Goal: Information Seeking & Learning: Learn about a topic

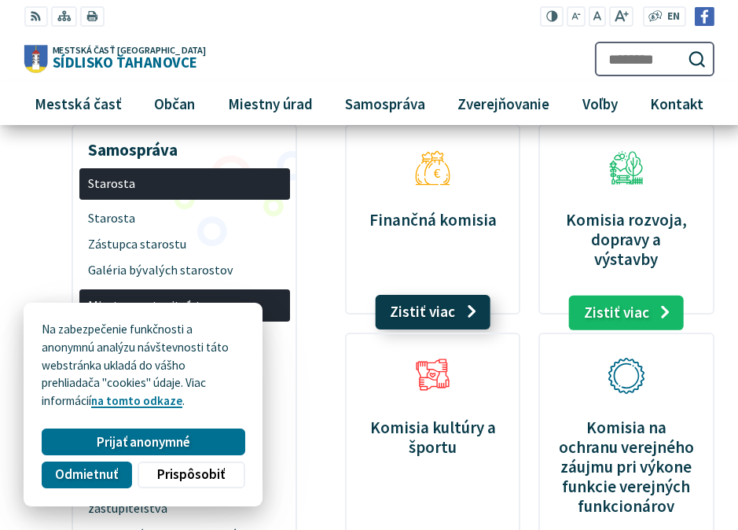
scroll to position [157, 0]
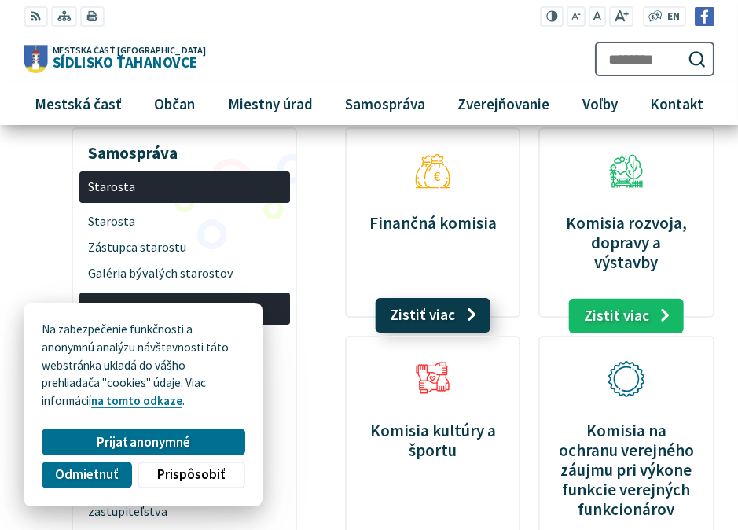
click at [447, 298] on link "Zistiť viac" at bounding box center [433, 315] width 116 height 35
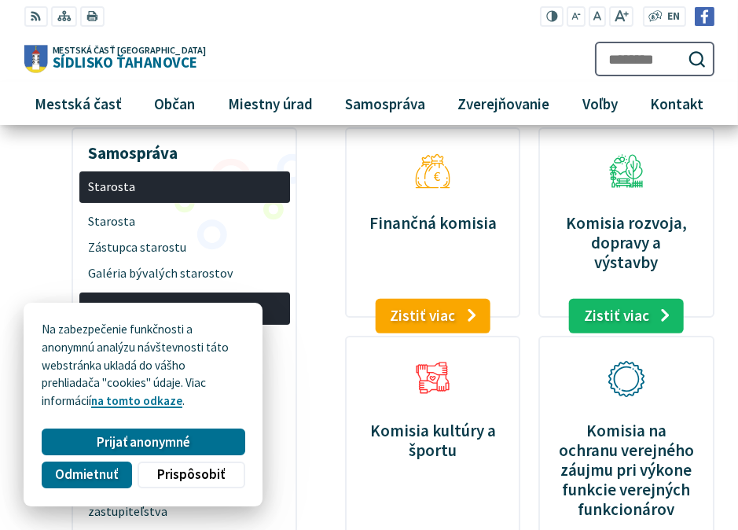
click at [659, 240] on p "Komisia rozvoja, dopravy a výstavby" at bounding box center [626, 242] width 137 height 59
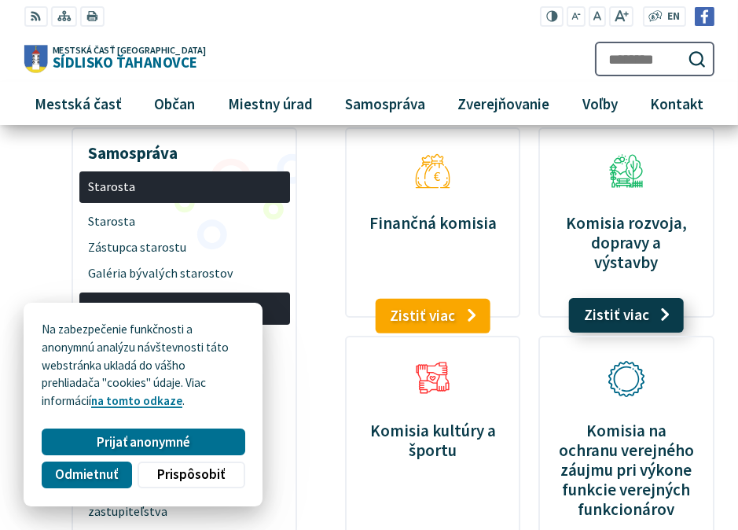
click at [647, 298] on link "Zistiť viac" at bounding box center [627, 315] width 116 height 35
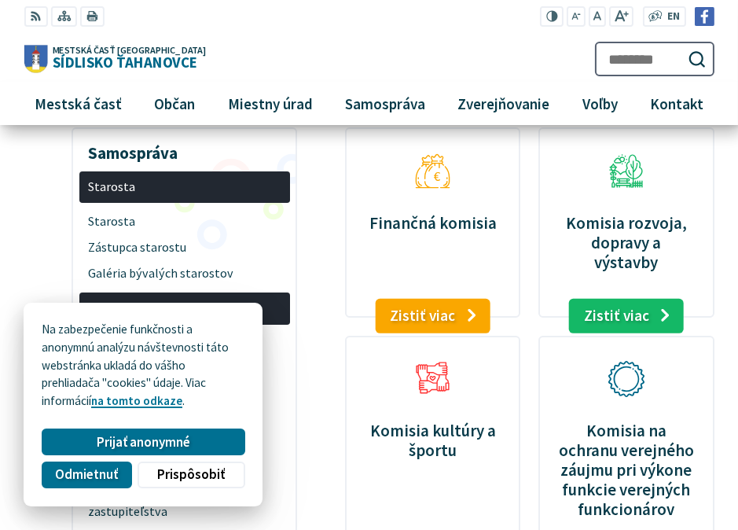
click at [427, 392] on figure "Komisia kultúry a športu Zistiť viac" at bounding box center [432, 450] width 175 height 229
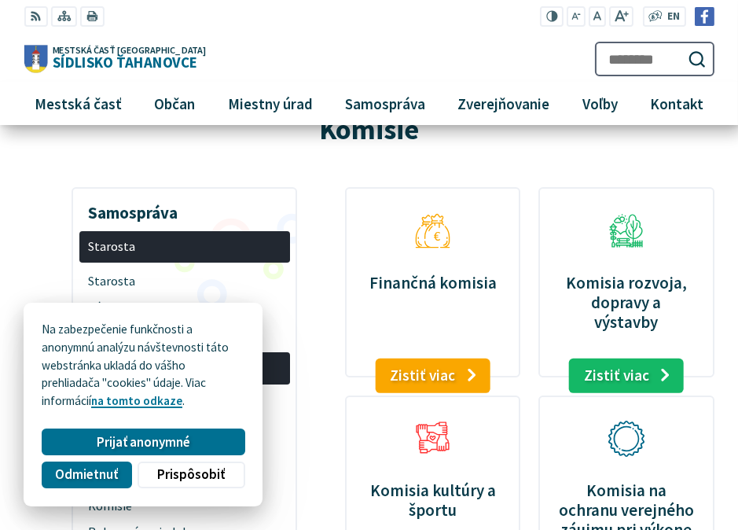
scroll to position [95, 0]
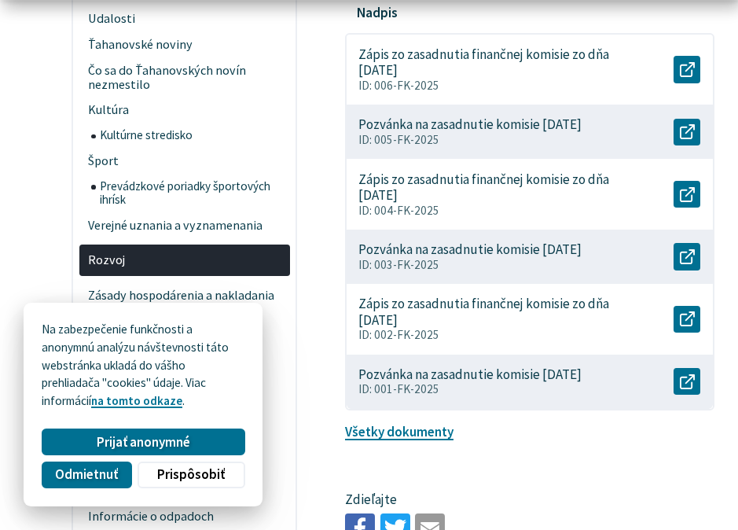
scroll to position [504, 0]
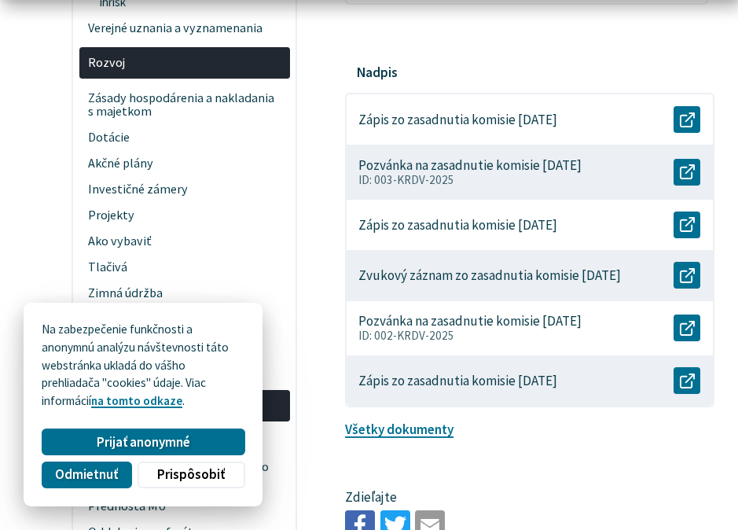
scroll to position [702, 0]
